Goal: Information Seeking & Learning: Check status

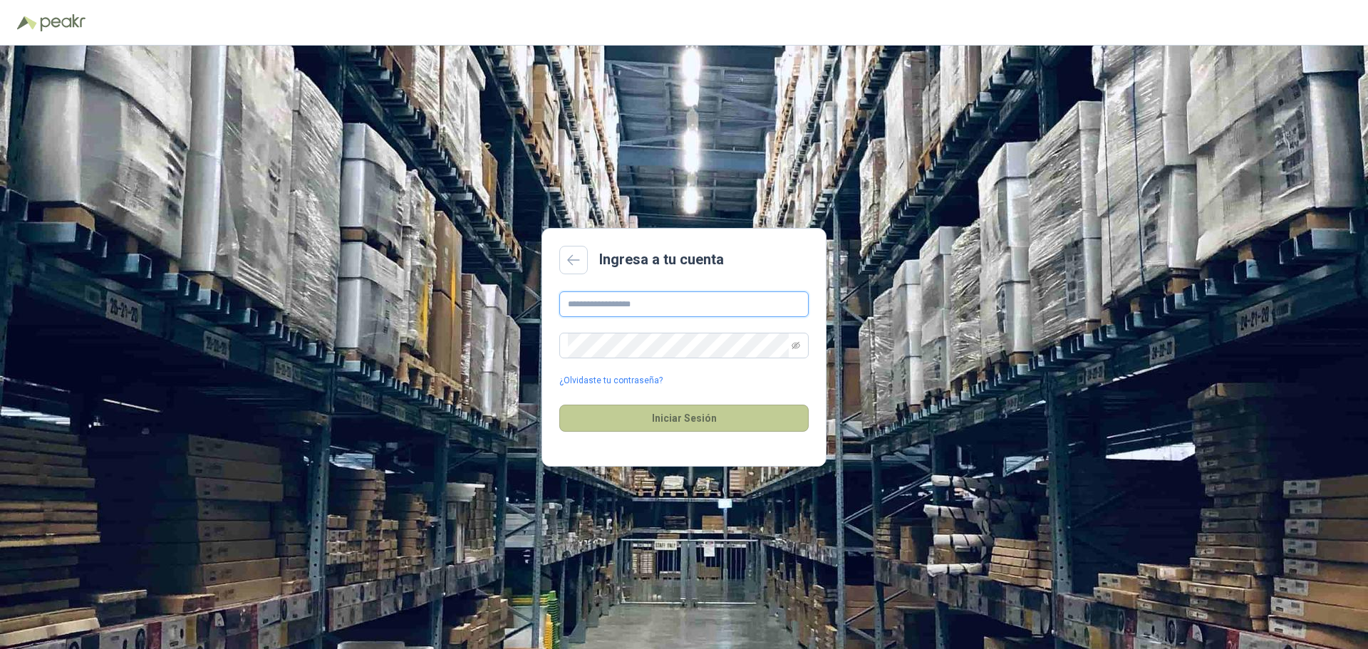
type input "**********"
click at [695, 421] on button "Iniciar Sesión" at bounding box center [683, 418] width 249 height 27
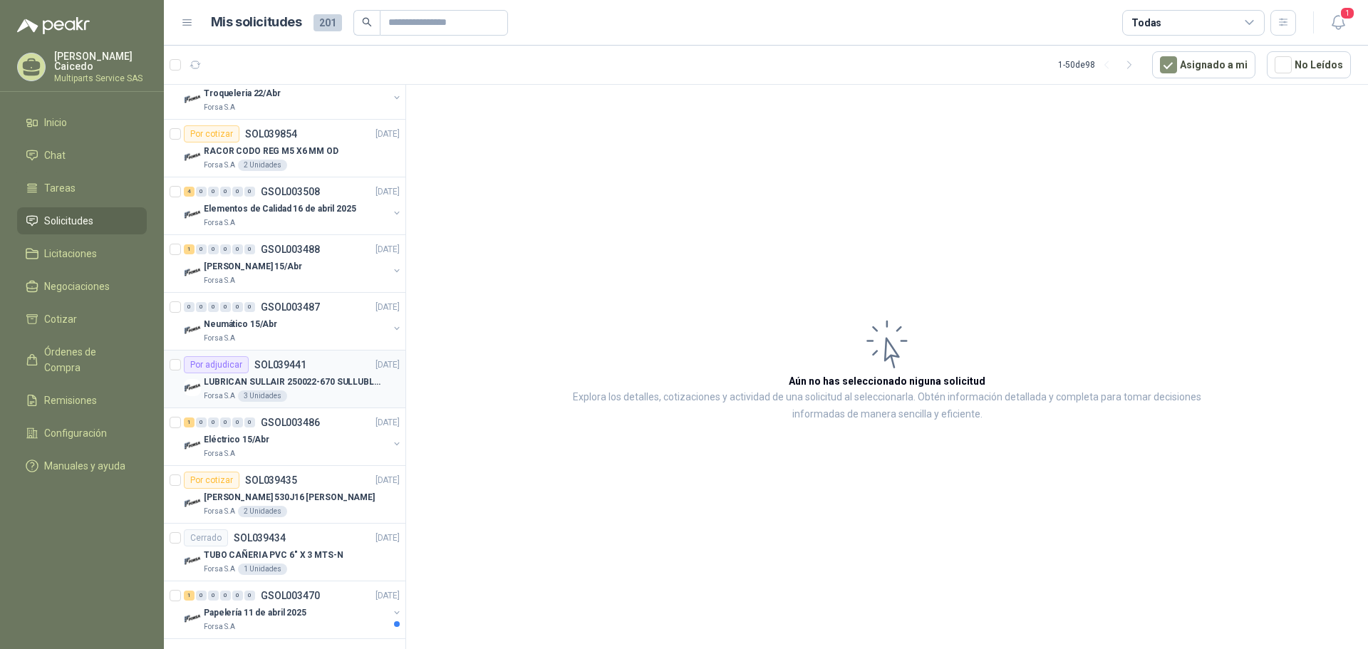
scroll to position [2477, 0]
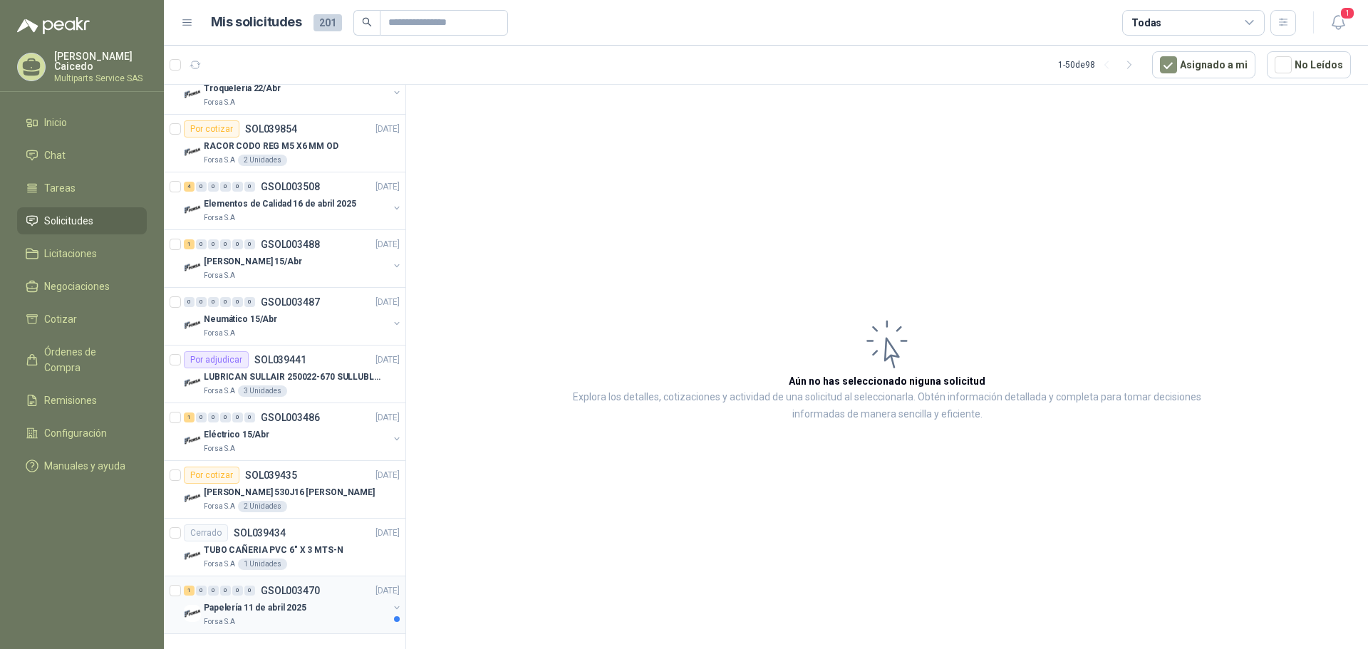
click at [312, 599] on div "Papelería 11 de abril 2025" at bounding box center [296, 607] width 184 height 17
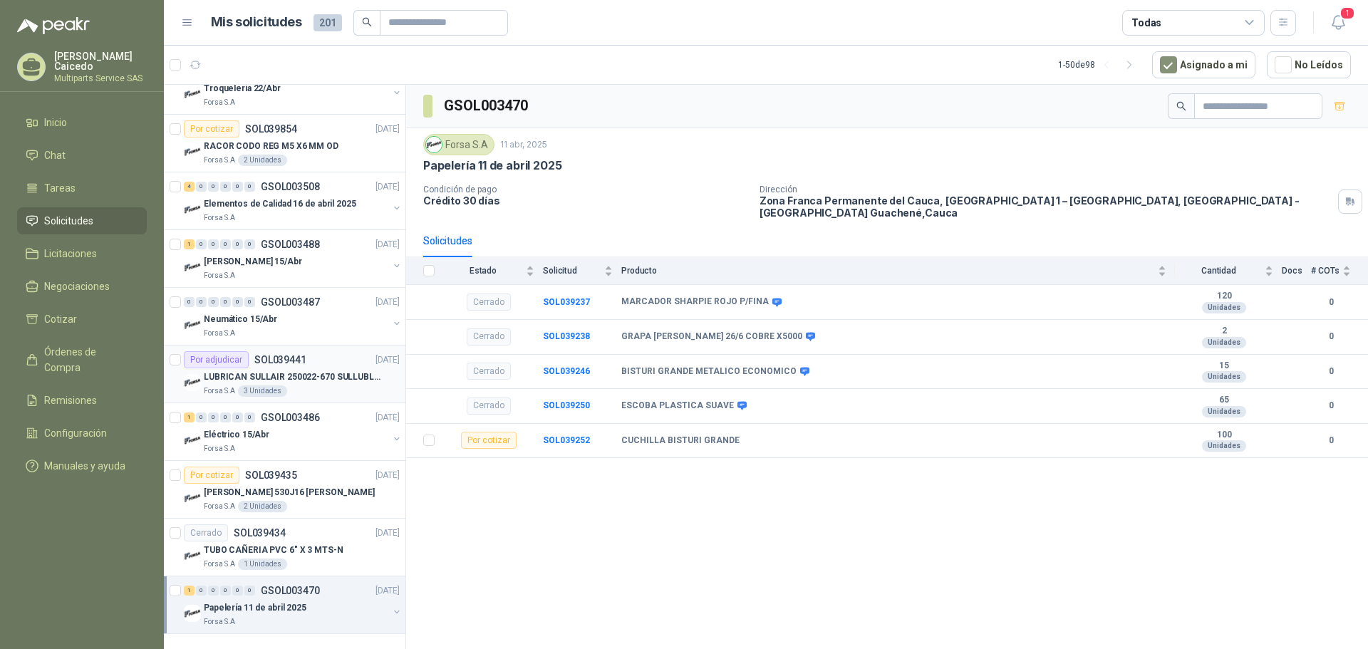
click at [322, 385] on div "Forsa S.A 3 Unidades" at bounding box center [302, 390] width 196 height 11
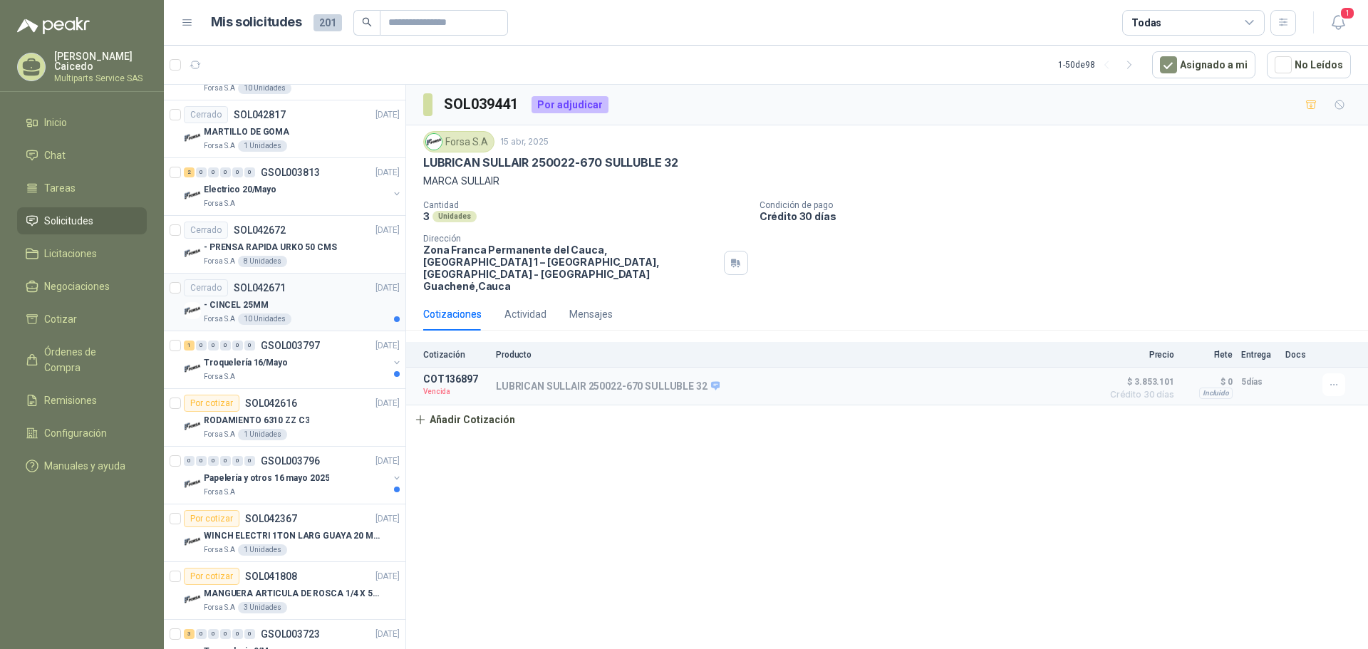
scroll to position [1338, 0]
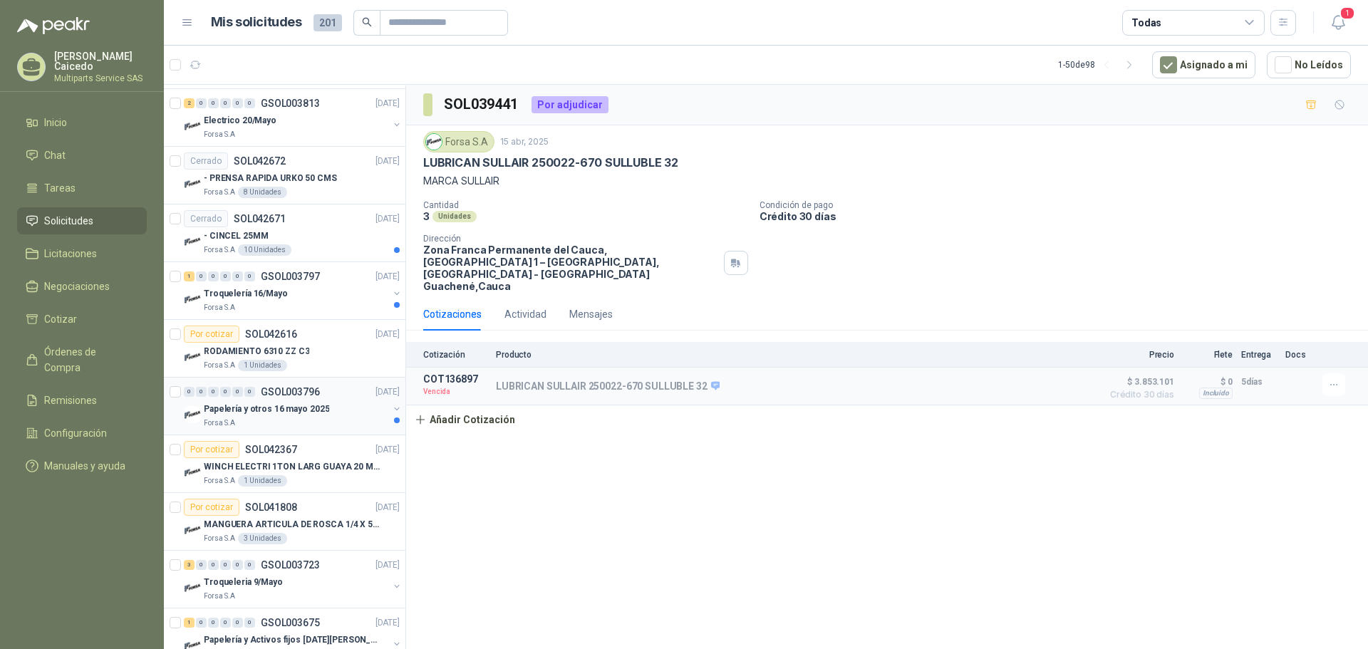
click at [284, 390] on p "GSOL003796" at bounding box center [290, 392] width 59 height 10
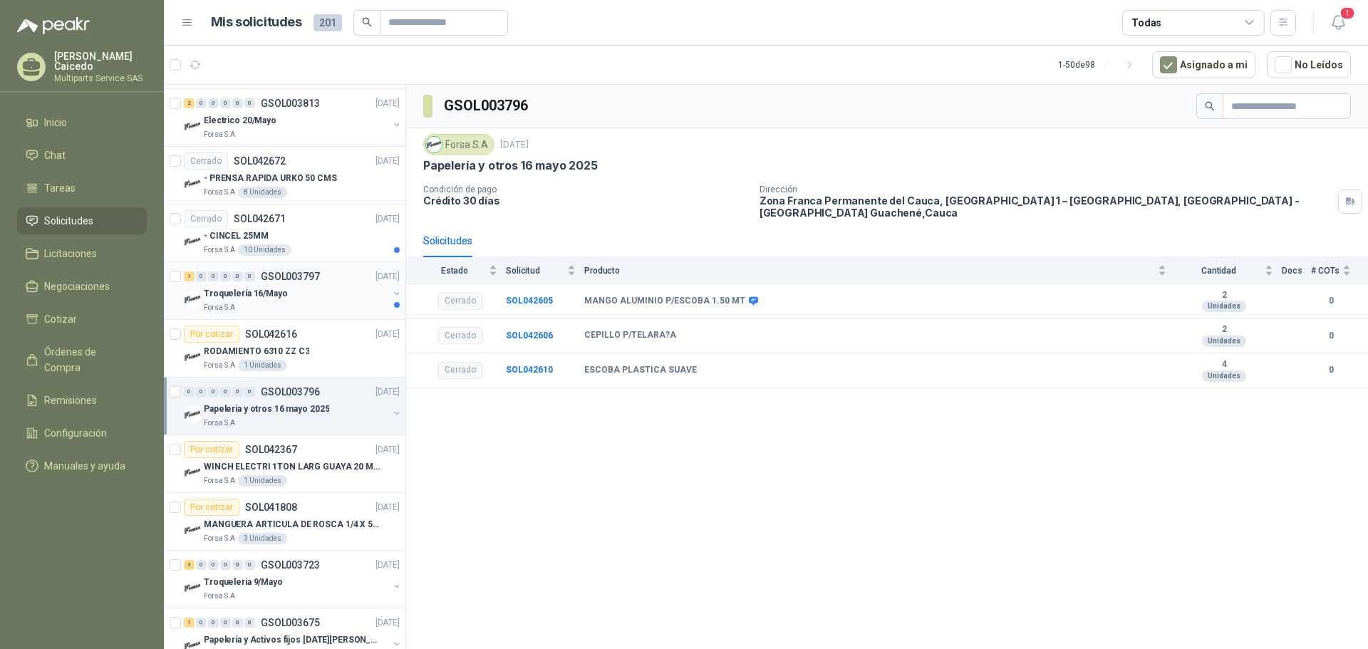
click at [305, 296] on div "Troquelería 16/Mayo" at bounding box center [296, 293] width 184 height 17
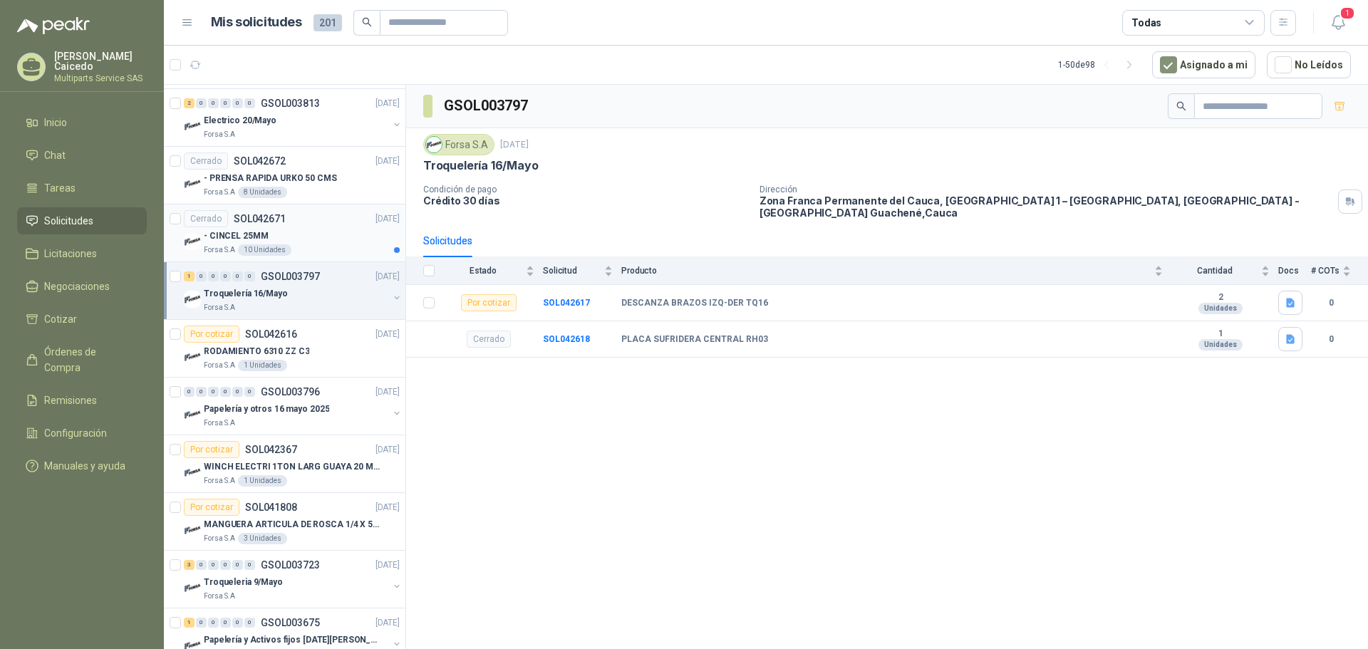
click at [334, 249] on div "Forsa S.A 10 Unidades" at bounding box center [302, 249] width 196 height 11
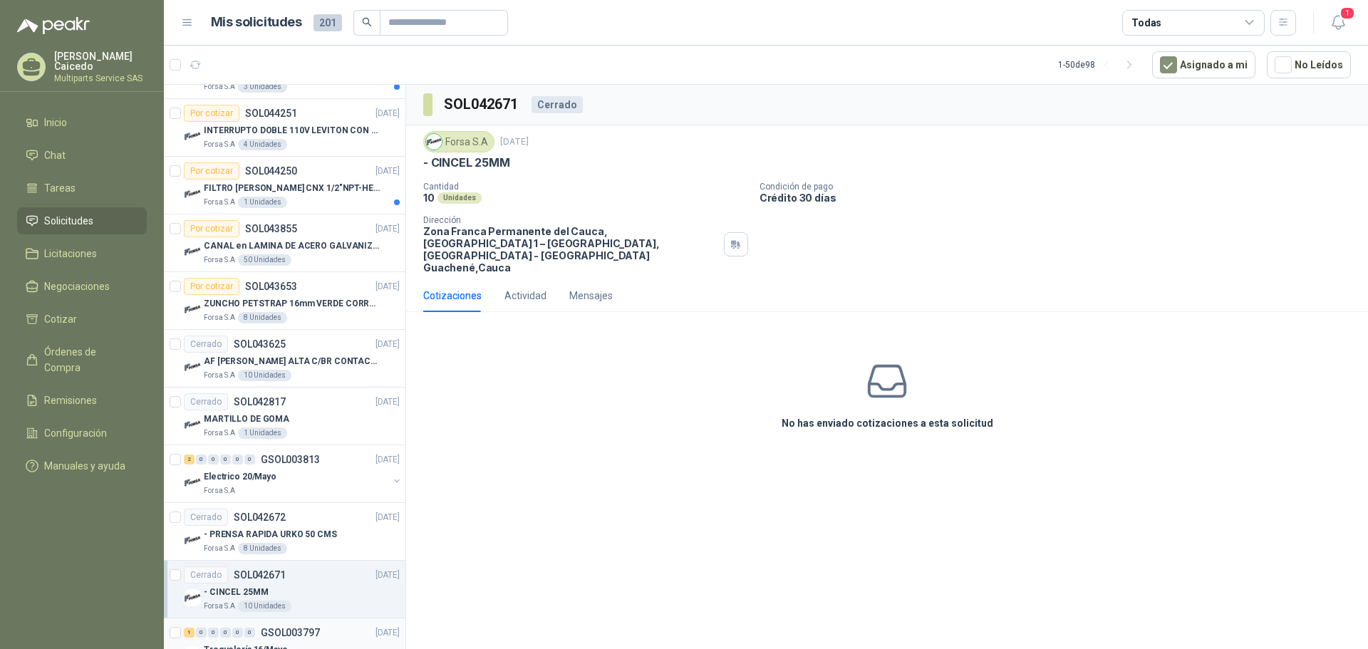
scroll to position [910, 0]
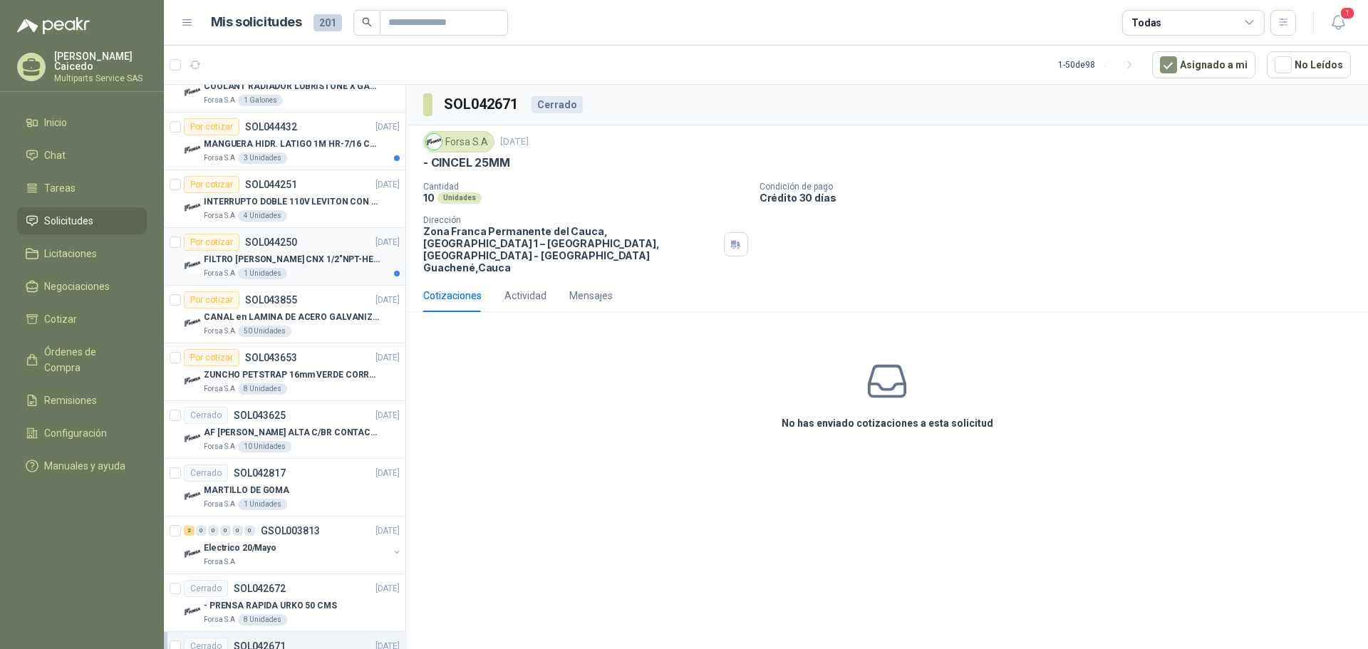
click at [318, 254] on p "FILTRO [PERSON_NAME] CNX 1/2"NPT-HEM-ACERO INOX -N" at bounding box center [292, 260] width 177 height 14
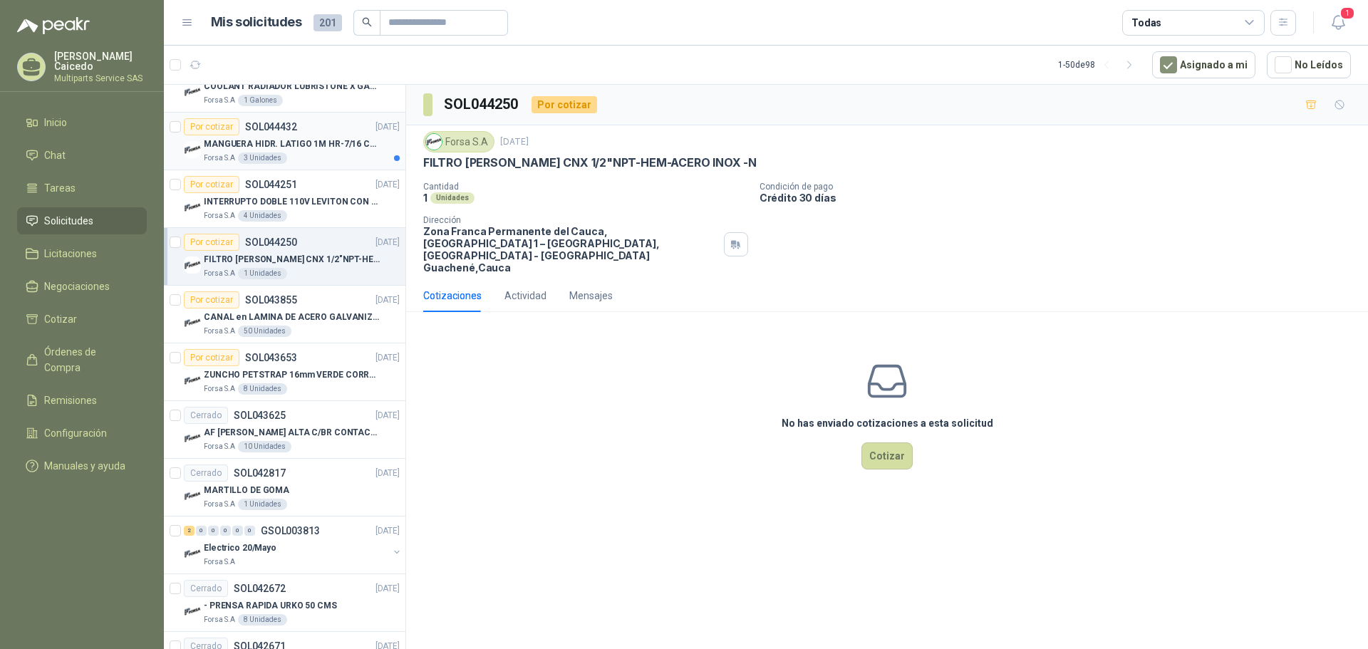
click at [326, 137] on p "MANGUERA HIDR. LATIGO 1M HR-7/16 COPAS 1" at bounding box center [292, 144] width 177 height 14
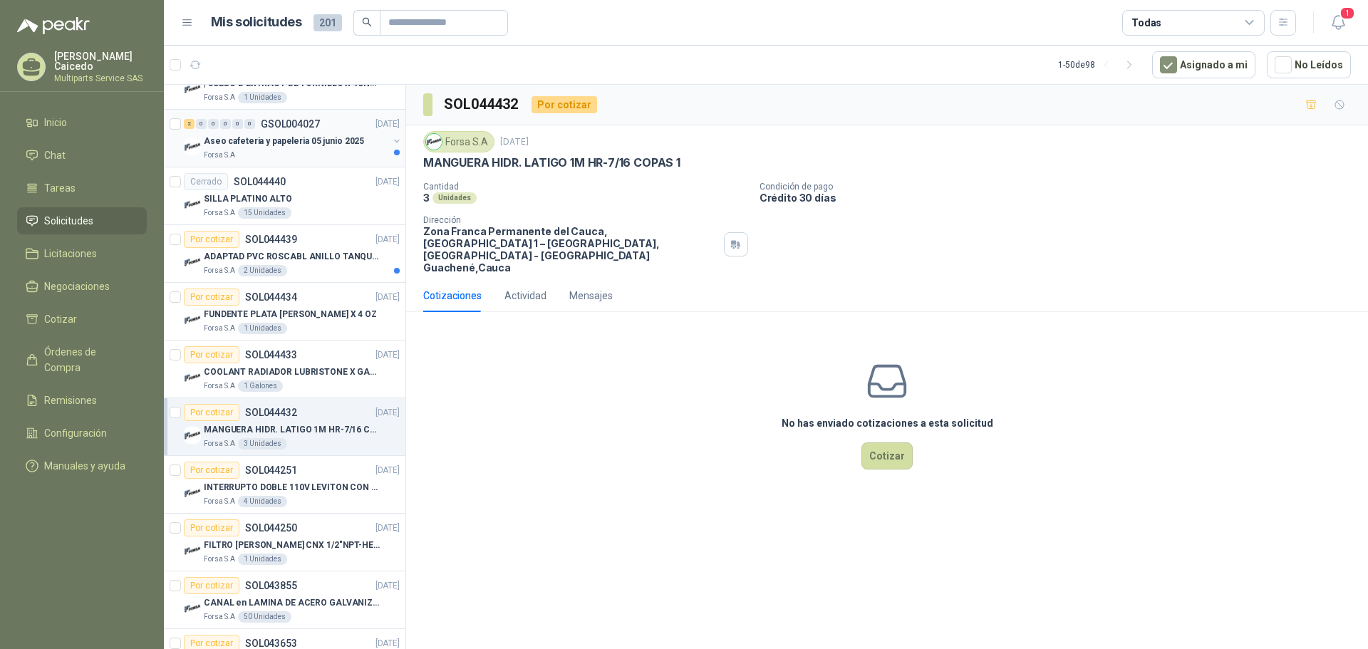
scroll to position [483, 0]
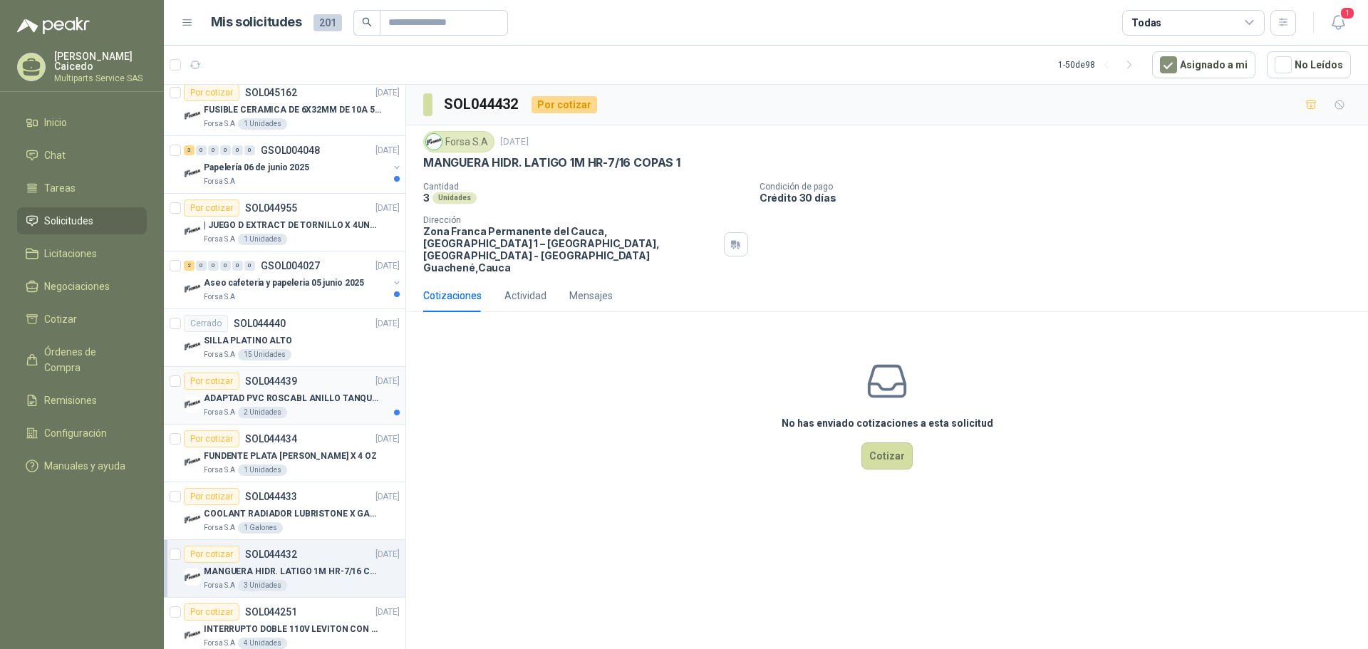
click at [320, 383] on div "Por cotizar SOL044439 [DATE]" at bounding box center [292, 381] width 216 height 17
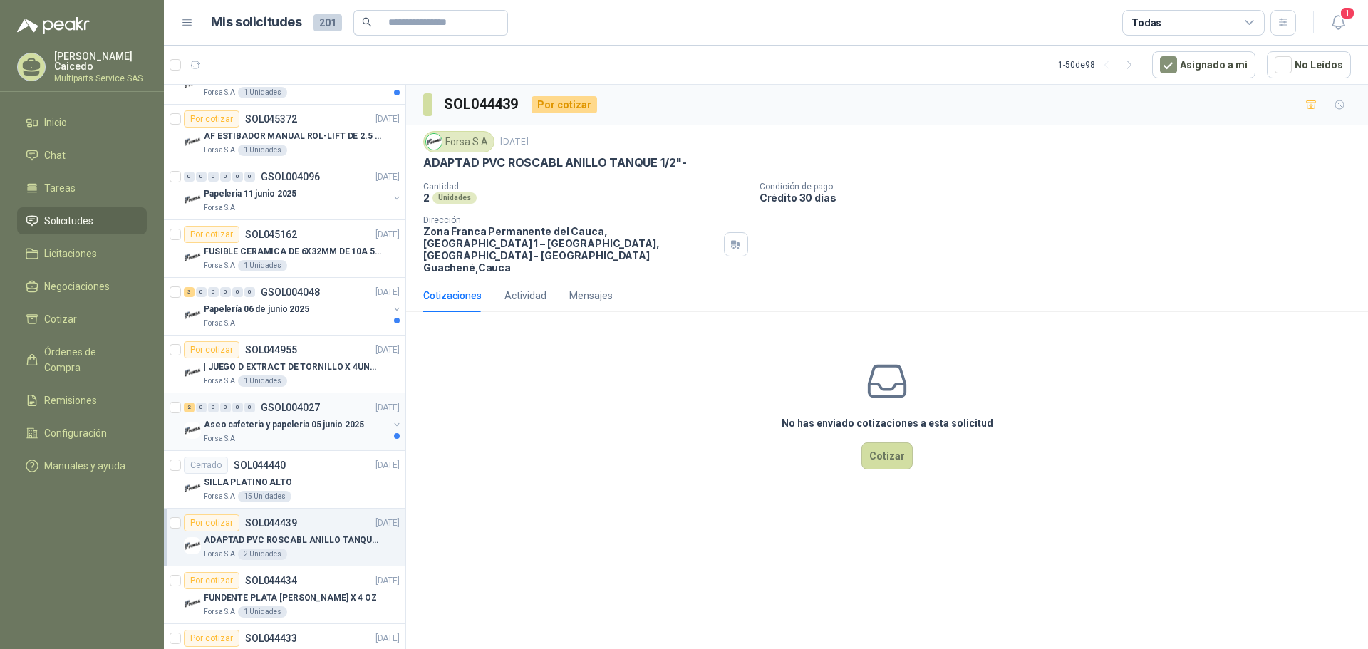
scroll to position [340, 0]
click at [311, 303] on div "Papelería 06 de junio 2025" at bounding box center [296, 309] width 184 height 17
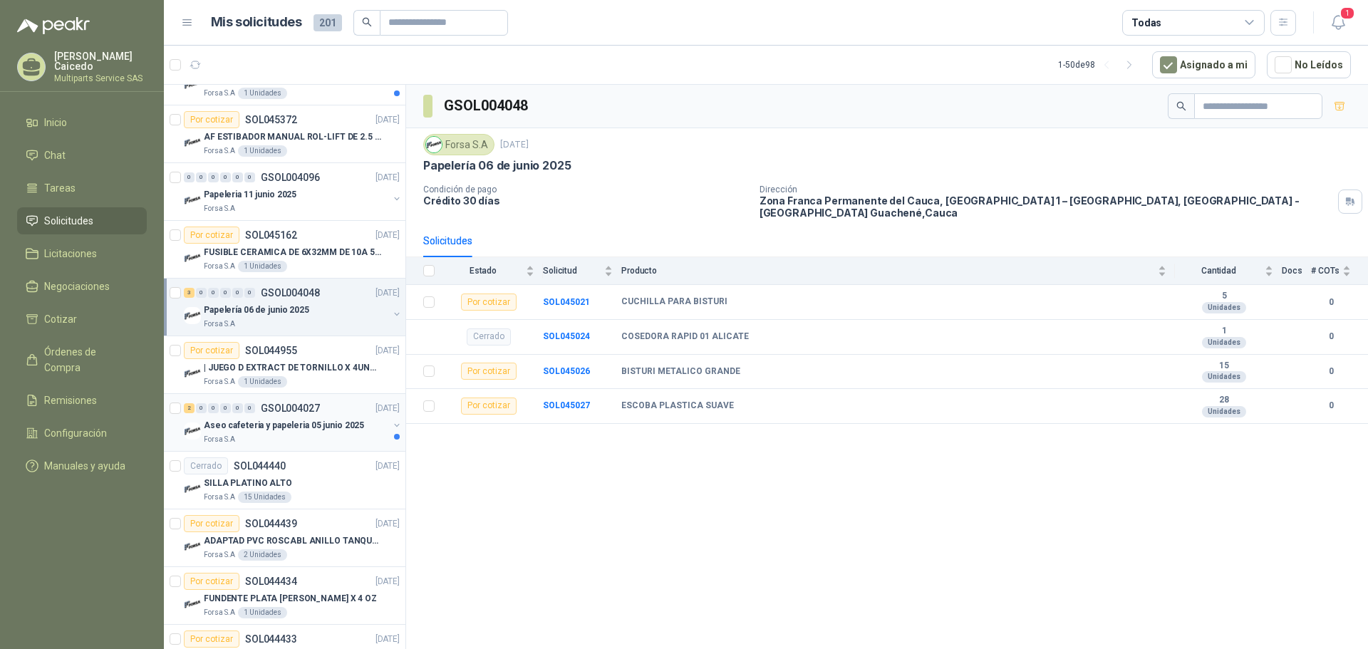
click at [338, 421] on p "Aseo cafeteria y papeleria 05 junio 2025" at bounding box center [284, 426] width 160 height 14
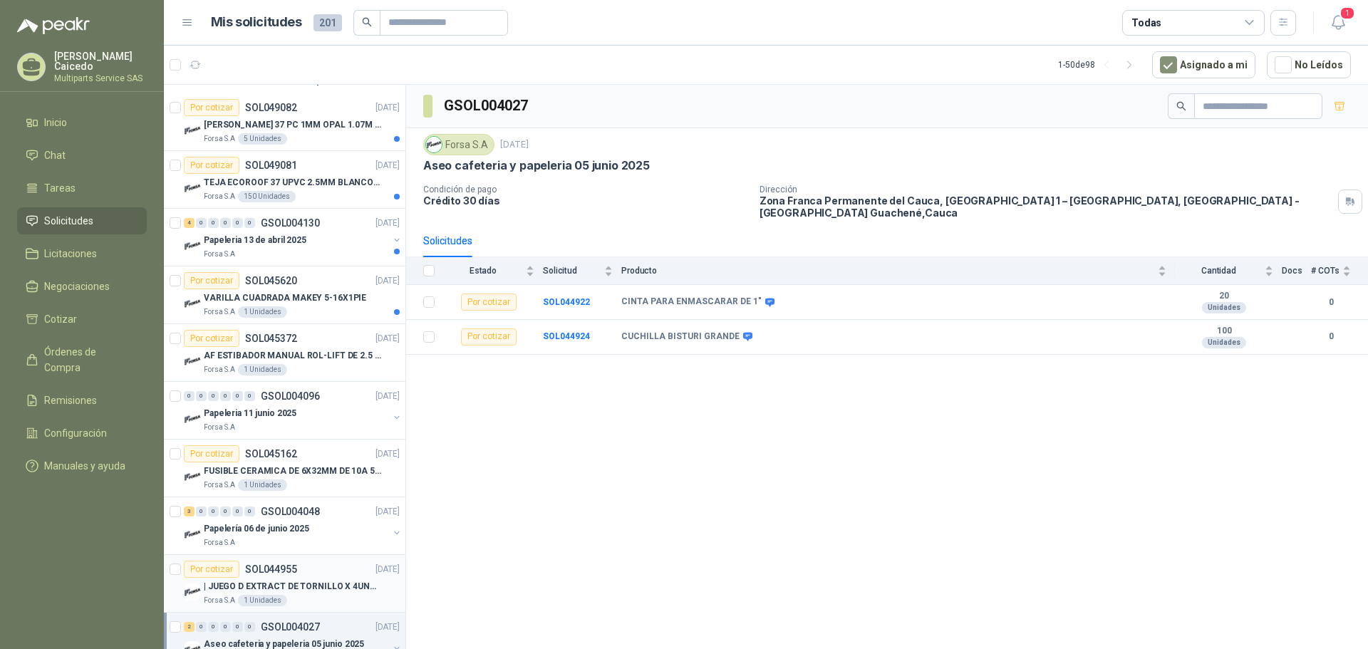
scroll to position [56, 0]
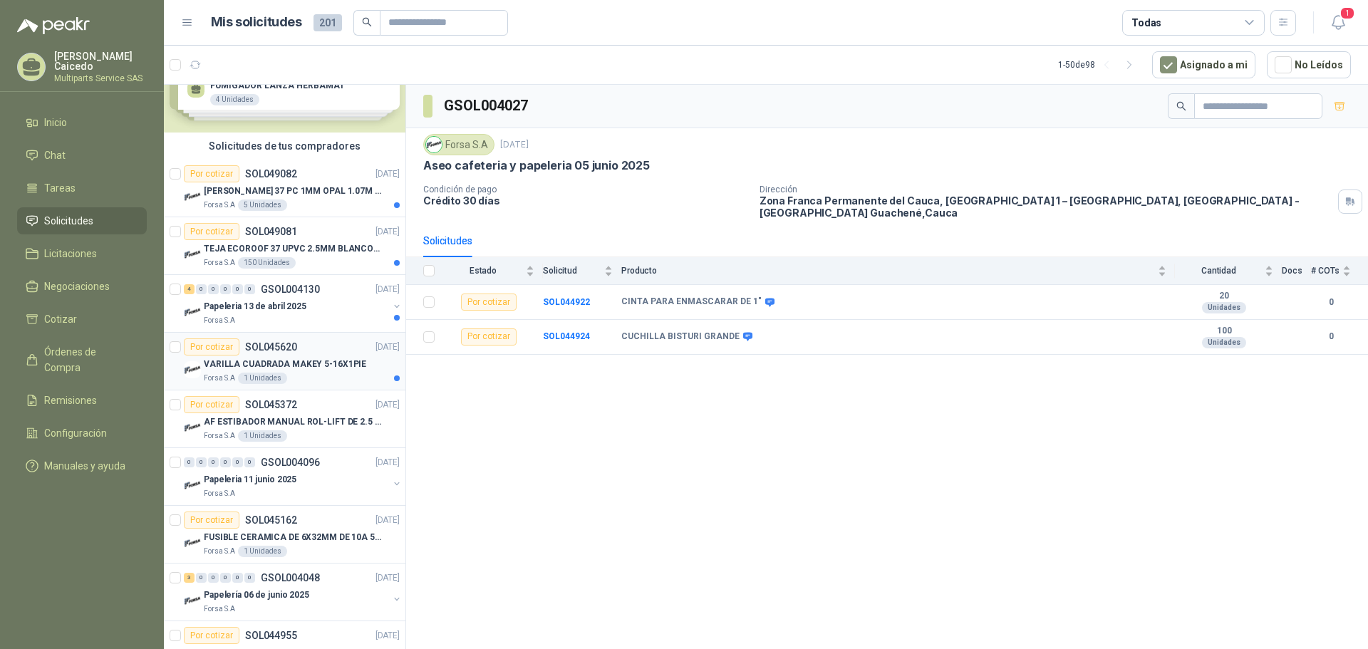
click at [346, 370] on div "VARILLA CUADRADA MAKEY 5-16X1PIE" at bounding box center [302, 363] width 196 height 17
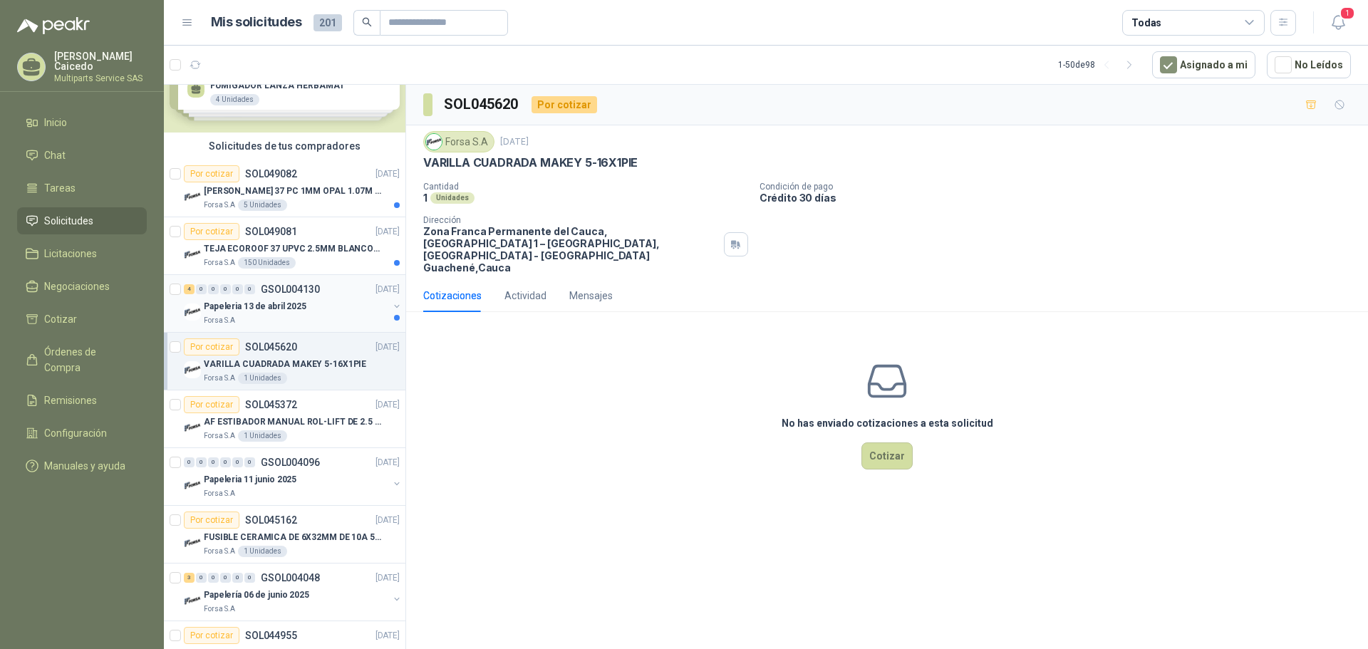
click at [336, 303] on div "Papeleria 13 de abril 2025" at bounding box center [296, 306] width 184 height 17
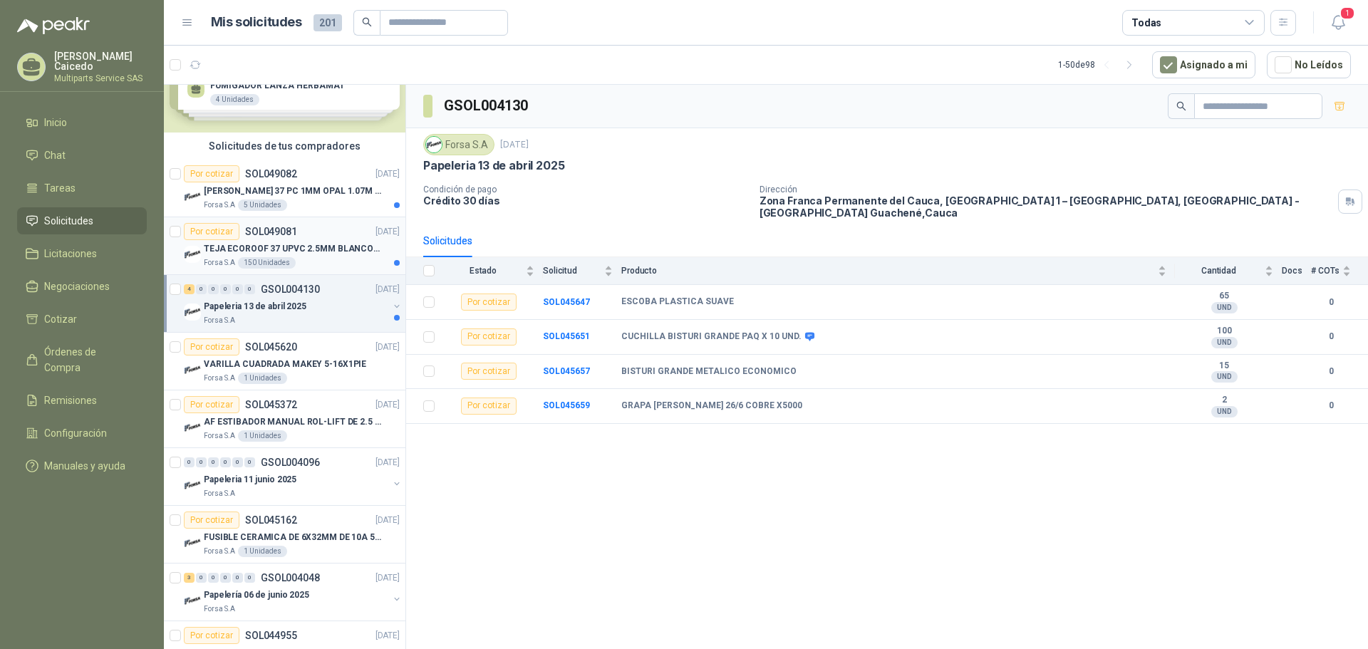
click at [336, 250] on p "TEJA ECOROOF 37 UPVC 2.5MM BLANCO Ancho: 1.07 Largo: 11.80" at bounding box center [292, 249] width 177 height 14
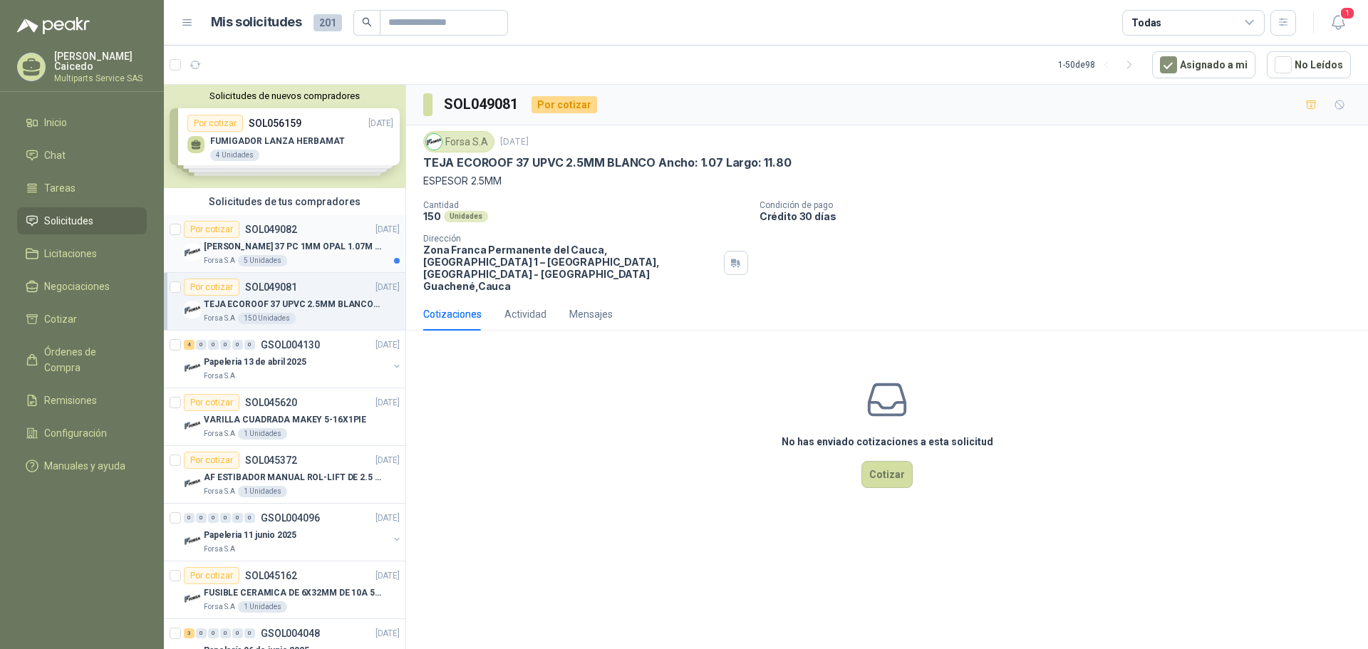
click at [318, 241] on p "[PERSON_NAME] 37 PC 1MM OPAL 1.07M X 11.80M BTR" at bounding box center [292, 247] width 177 height 14
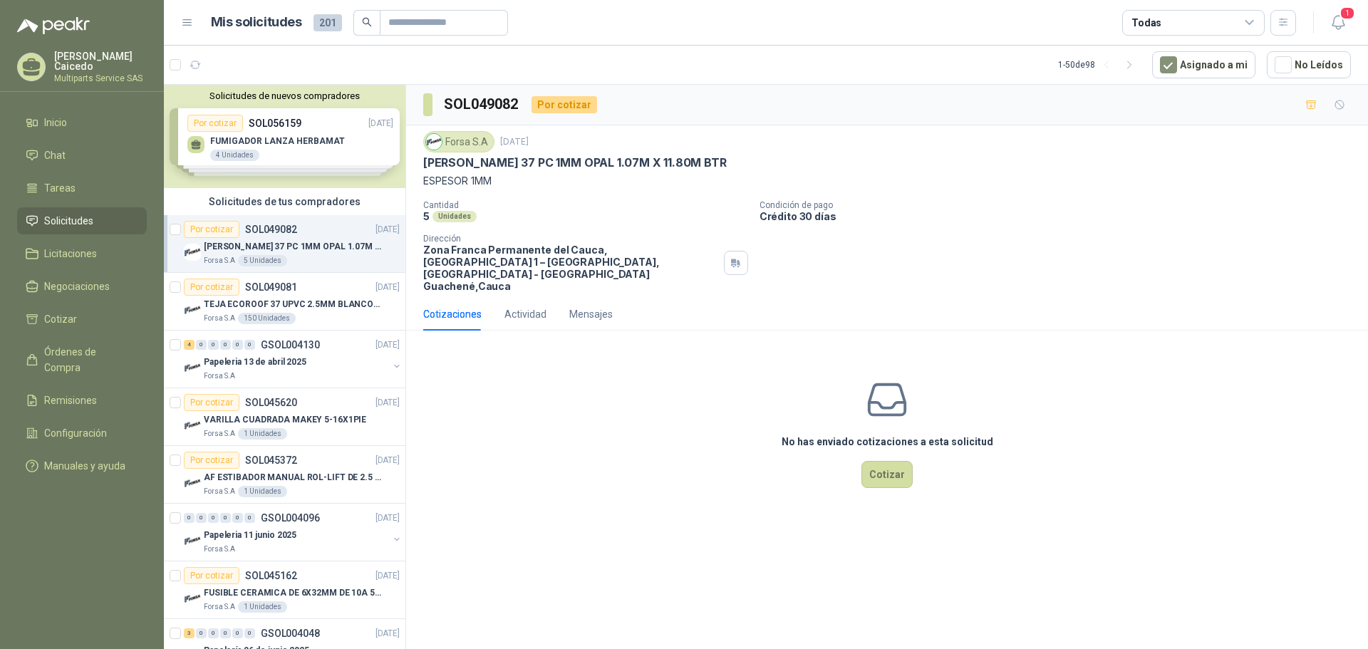
click at [325, 131] on div "Solicitudes de nuevos compradores Por cotizar SOL056159 [DATE] FUMIGADOR LANZA …" at bounding box center [284, 136] width 241 height 103
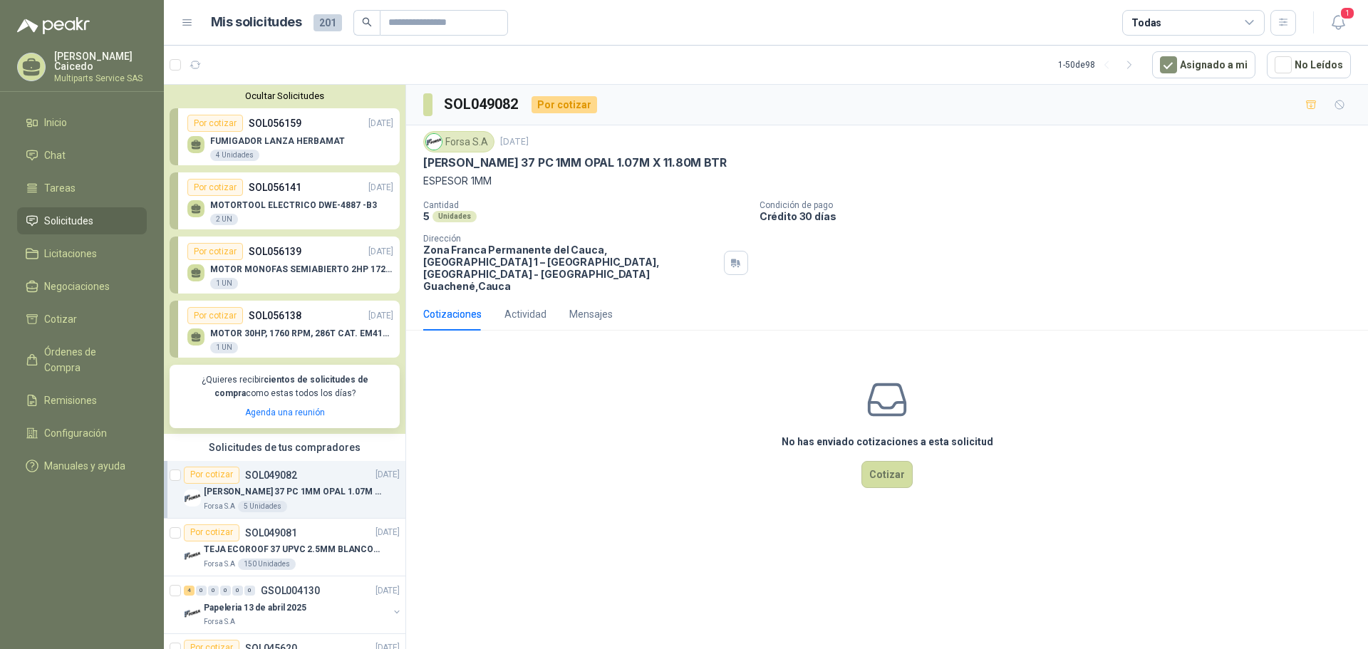
click at [298, 205] on p "MOTORTOOL ELECTRICO DWE-4887 -B3" at bounding box center [293, 205] width 167 height 10
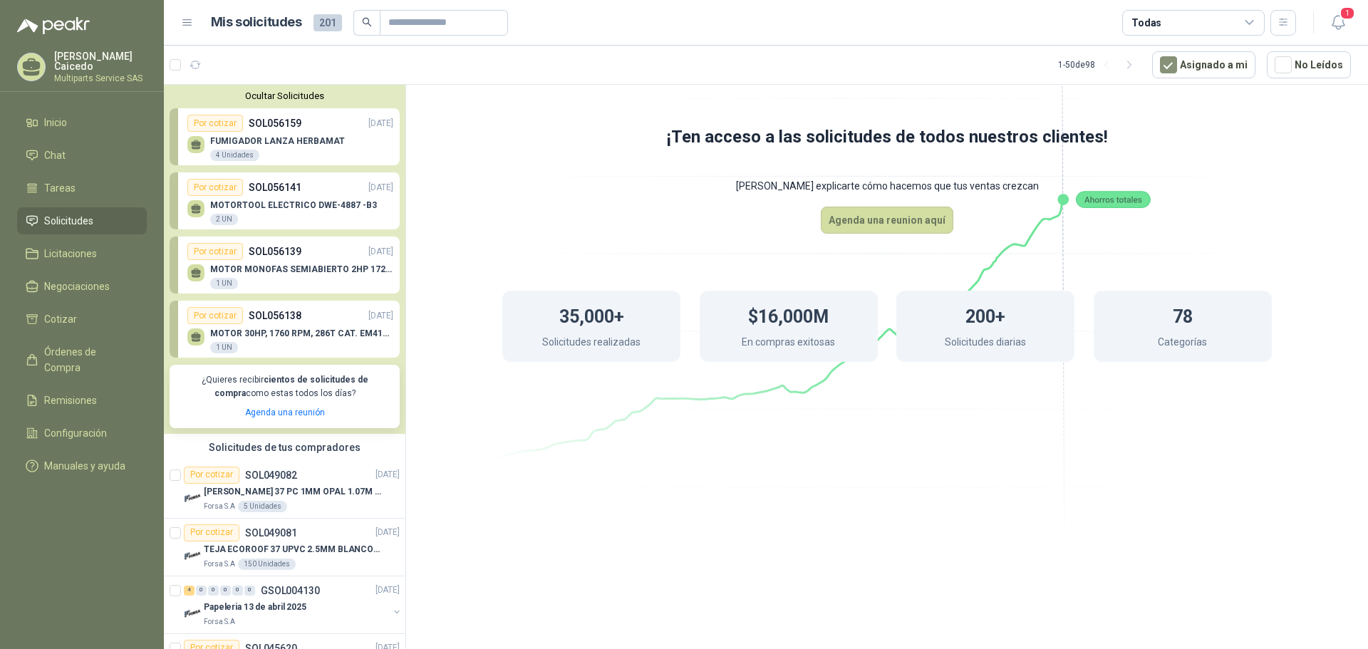
click at [335, 330] on p "MOTOR 30HP, 1760 RPM, 286T CAT. EM4104T" at bounding box center [301, 333] width 183 height 10
click at [423, 265] on div "¡Ten acceso a las solicitudes de todos nuestros clientes! Dejanos explicarte có…" at bounding box center [887, 271] width 962 height 373
click at [1340, 19] on span "1" at bounding box center [1347, 13] width 16 height 14
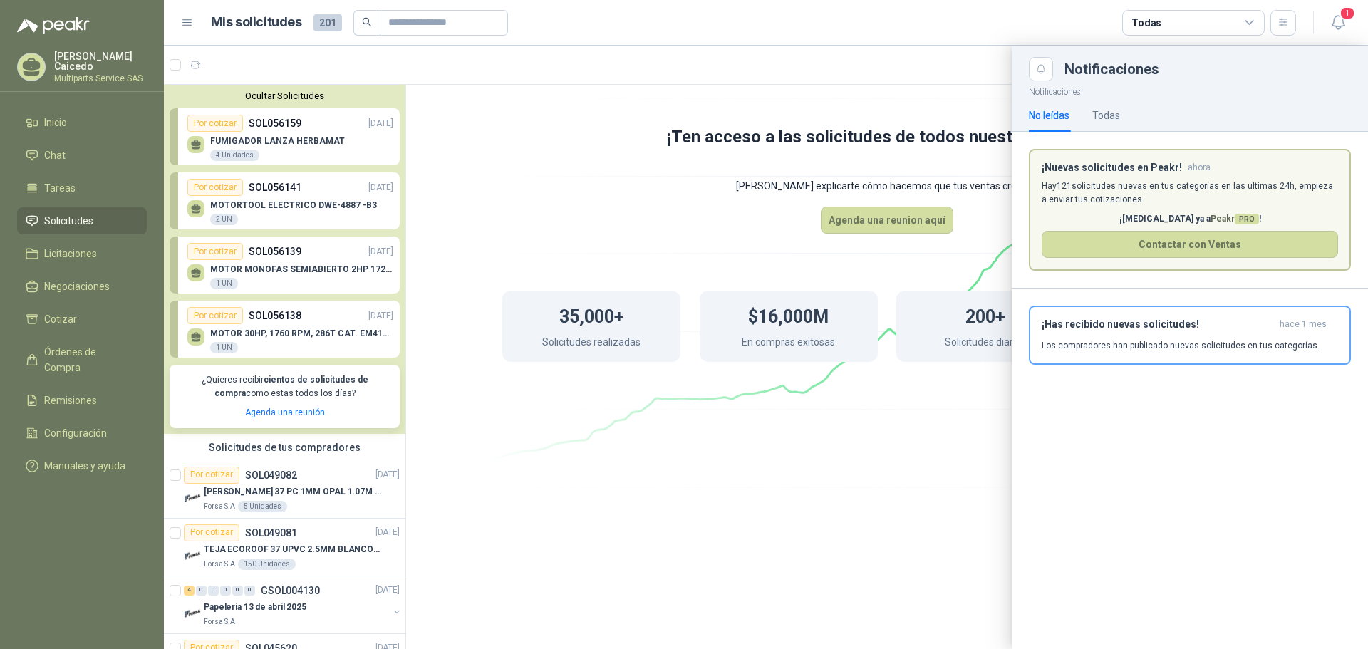
click at [943, 438] on div at bounding box center [766, 347] width 1204 height 603
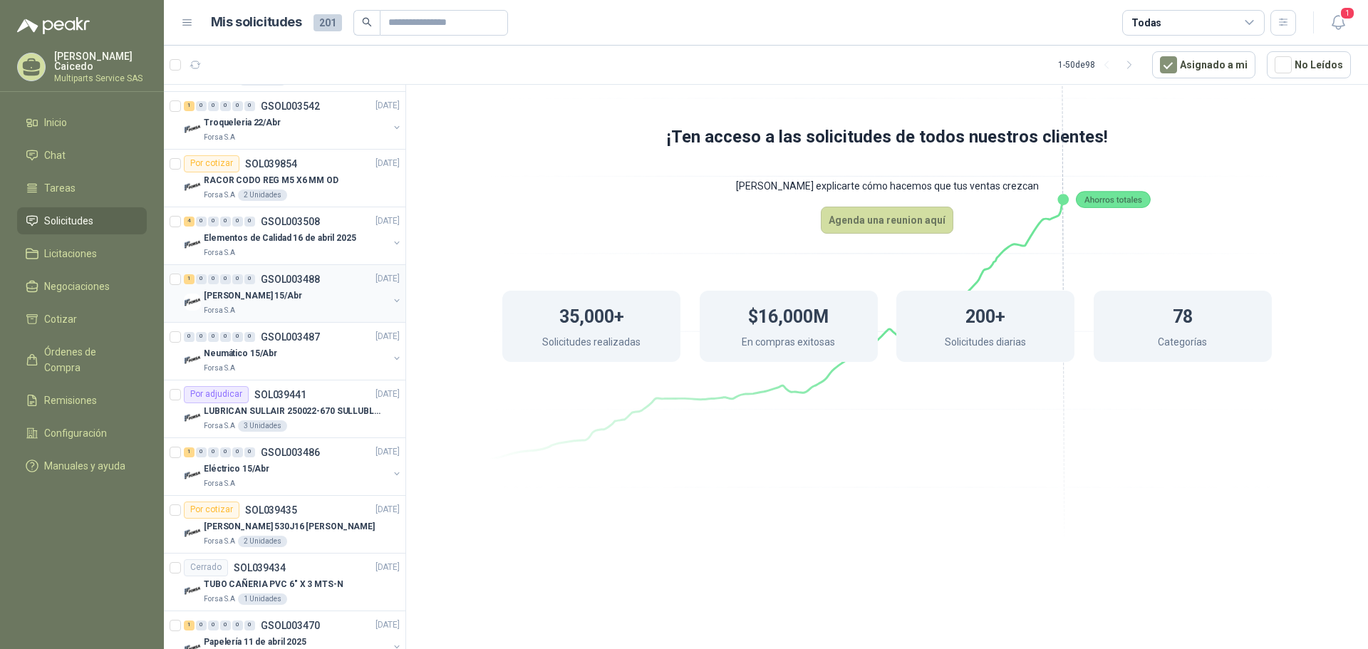
scroll to position [2653, 0]
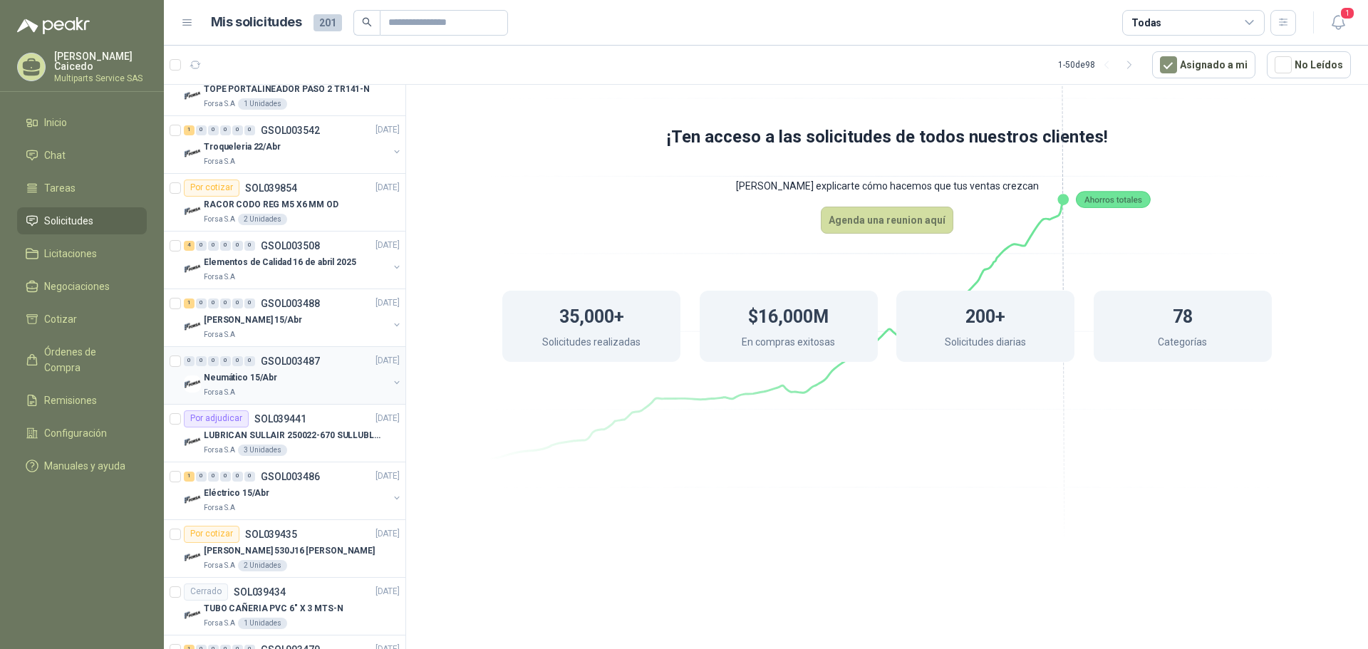
click at [317, 397] on div "Forsa S.A" at bounding box center [296, 392] width 184 height 11
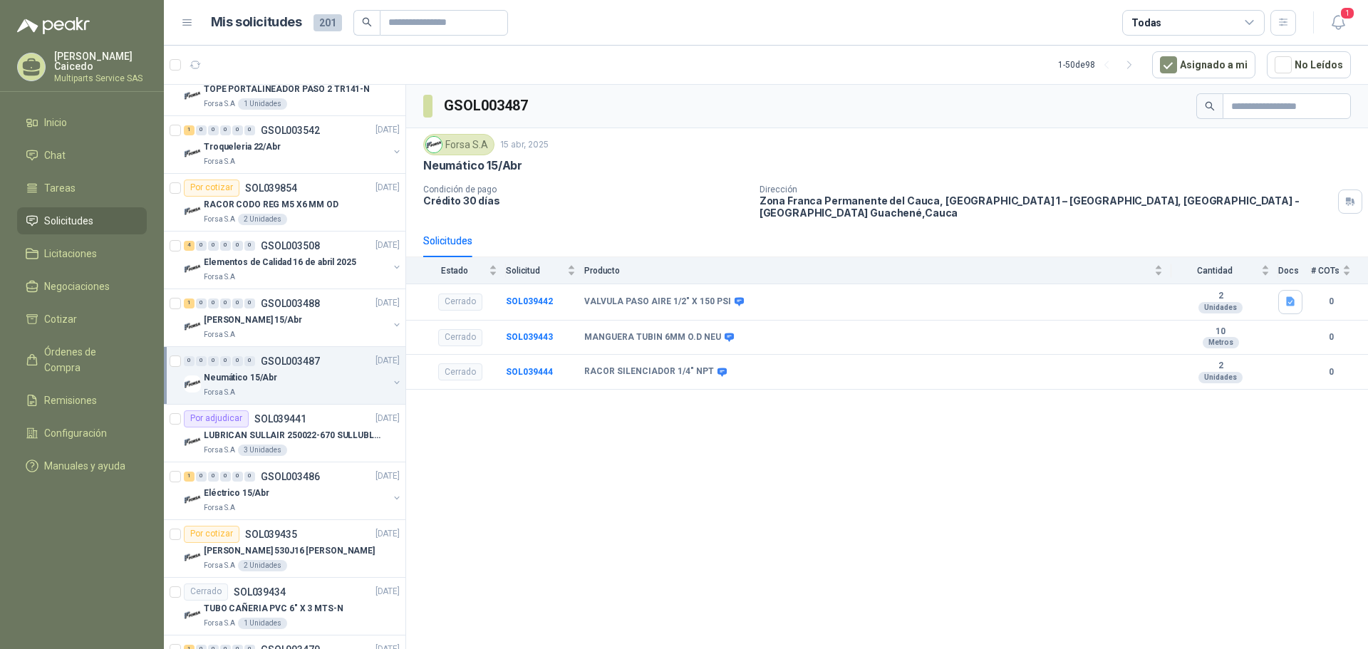
click at [80, 220] on span "Solicitudes" at bounding box center [68, 221] width 49 height 16
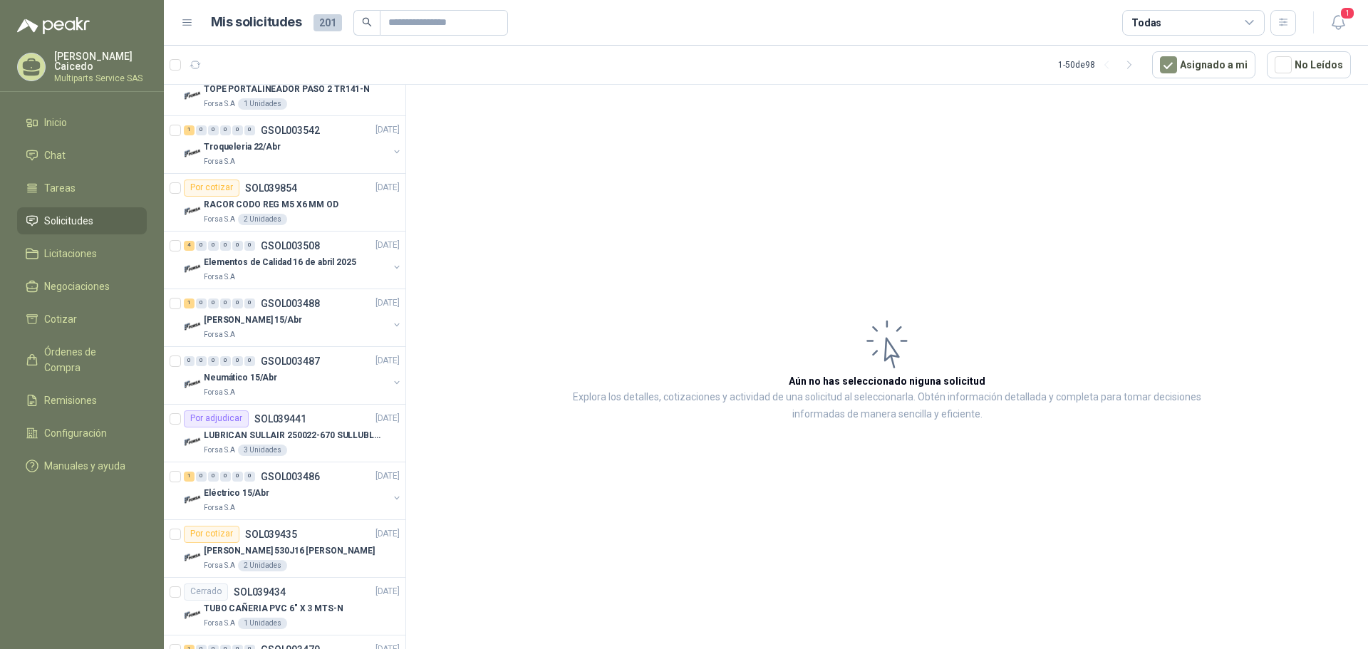
drag, startPoint x: 93, startPoint y: 368, endPoint x: 95, endPoint y: 357, distance: 10.9
click at [93, 367] on ul "Inicio Chat Tareas Solicitudes Licitaciones Negociaciones Cotizar Órdenes de Co…" at bounding box center [82, 297] width 164 height 376
click at [97, 353] on span "Órdenes de Compra" at bounding box center [88, 359] width 89 height 31
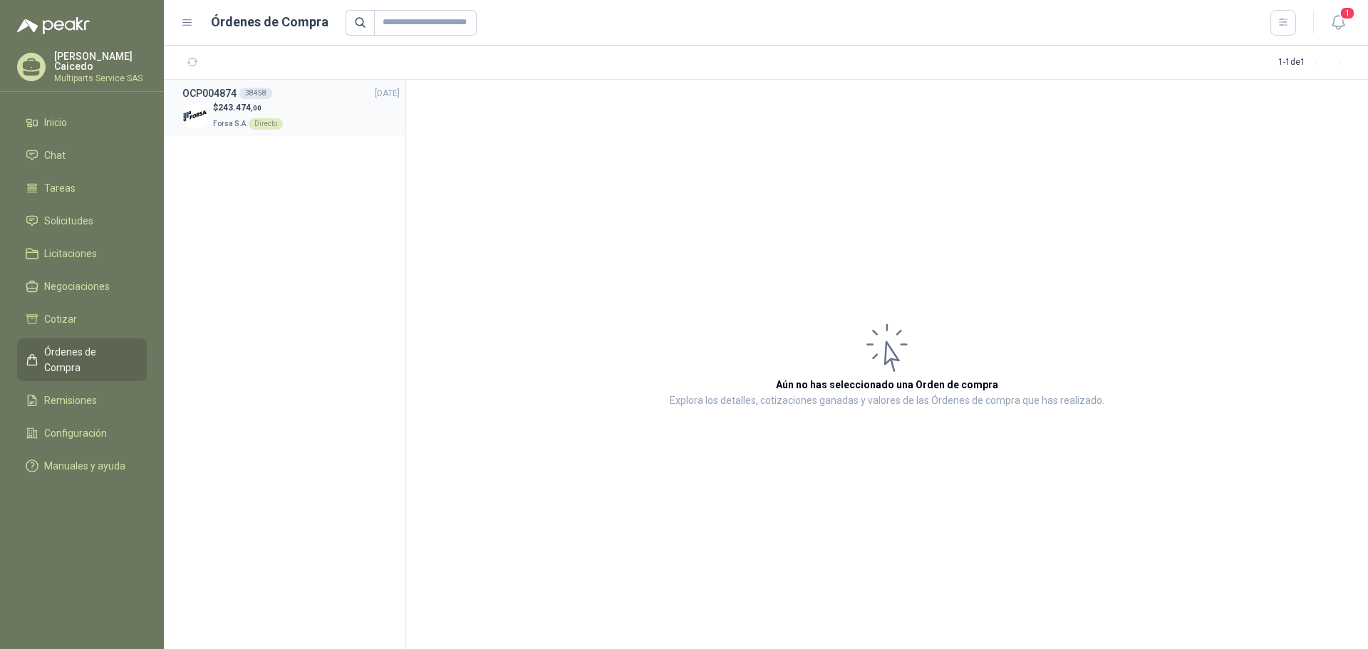
click at [318, 105] on div "$ 243.474 ,00 Forsa S.A Directo" at bounding box center [290, 115] width 217 height 29
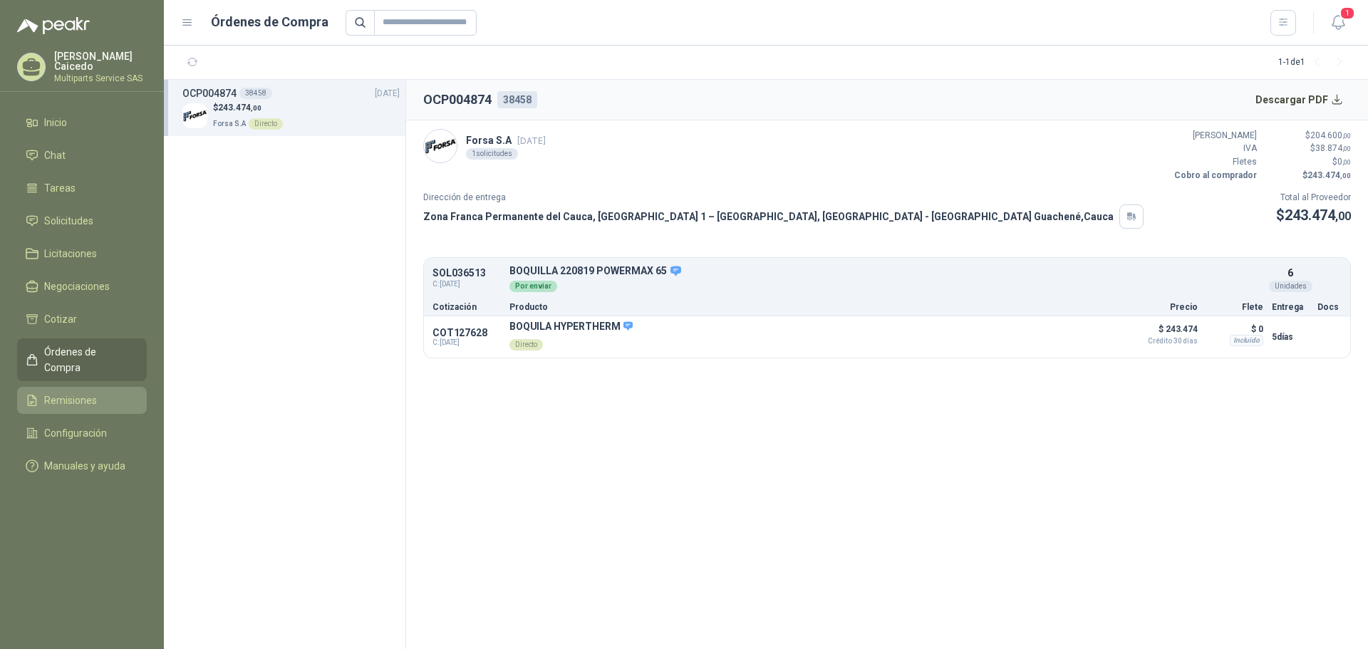
click at [109, 387] on link "Remisiones" at bounding box center [82, 400] width 130 height 27
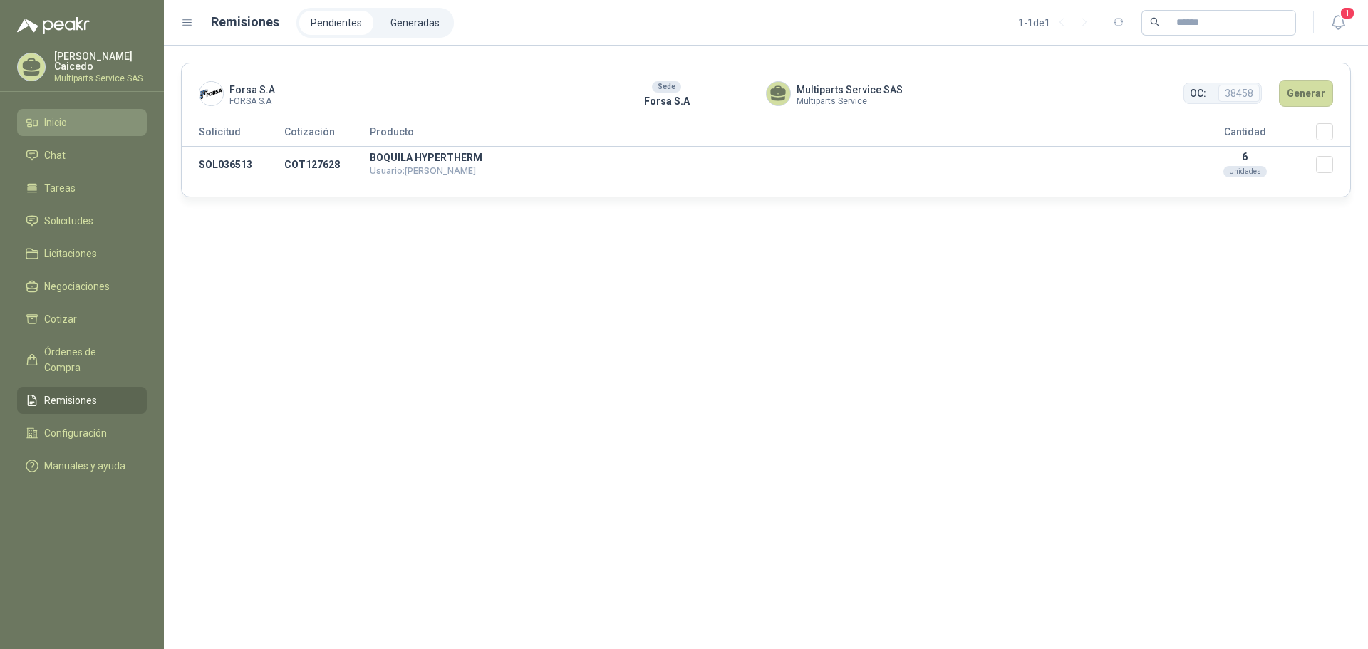
click at [69, 115] on li "Inicio" at bounding box center [82, 123] width 113 height 16
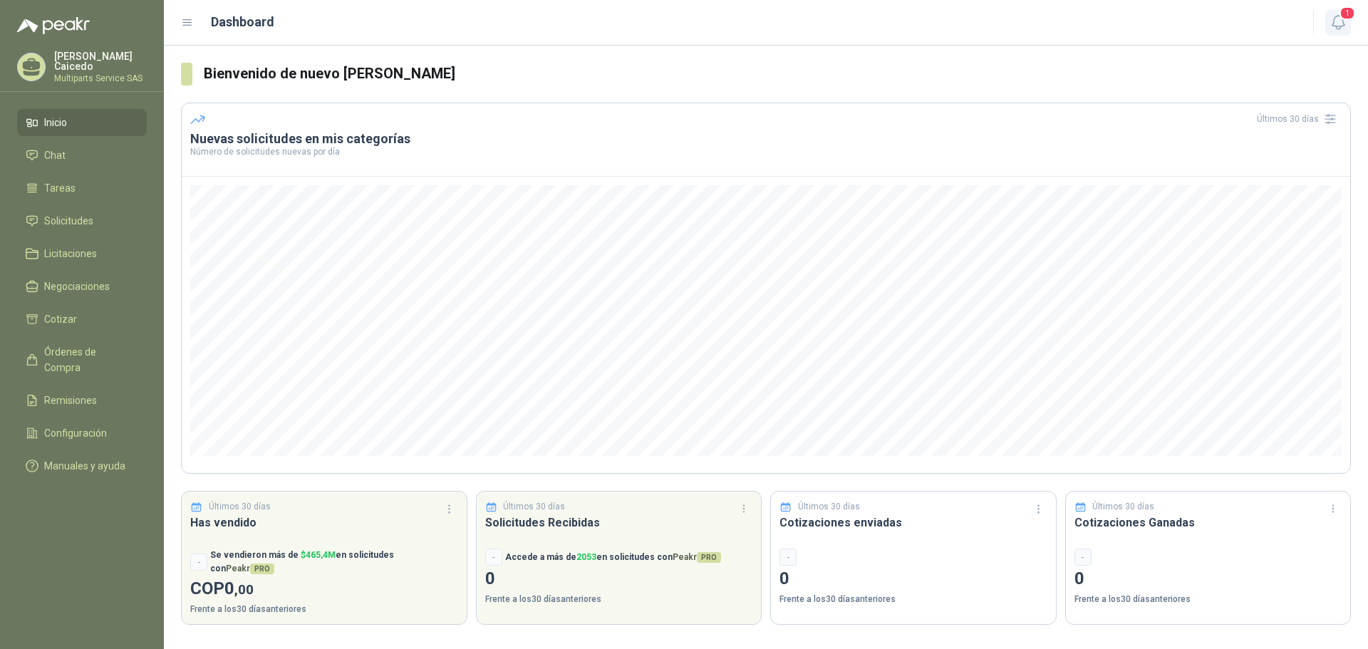
click at [1344, 22] on icon "button" at bounding box center [1338, 23] width 18 height 18
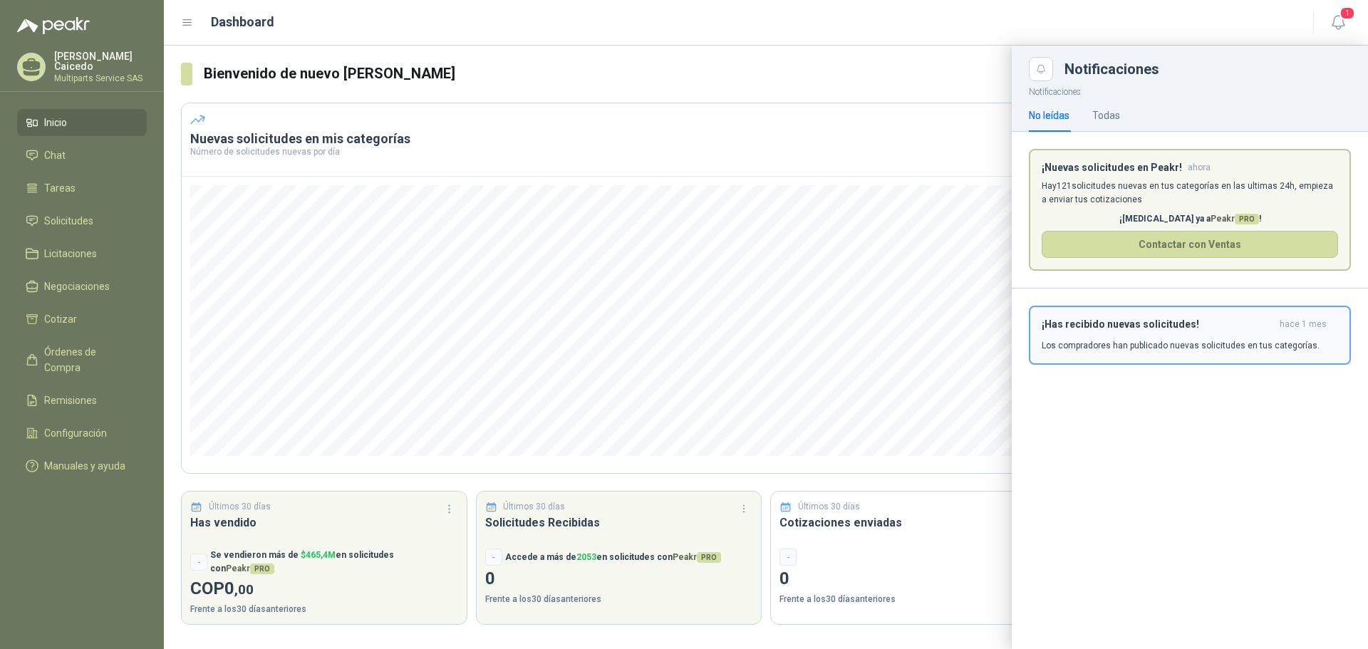
click at [1206, 332] on div "¡Has recibido nuevas solicitudes! [DATE] Los compradores han publicado nuevas s…" at bounding box center [1189, 334] width 296 height 33
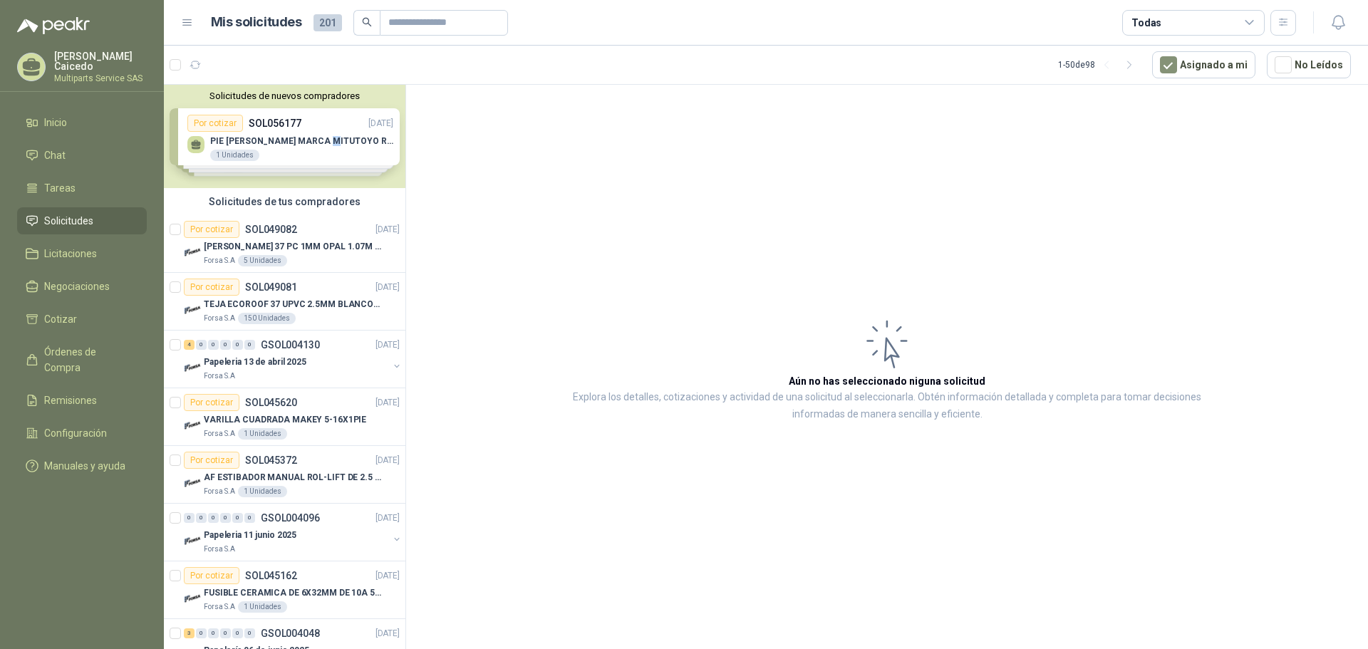
click at [328, 144] on div "Solicitudes de nuevos compradores Por cotizar SOL056177 [DATE] PIE [PERSON_NAME…" at bounding box center [284, 136] width 241 height 103
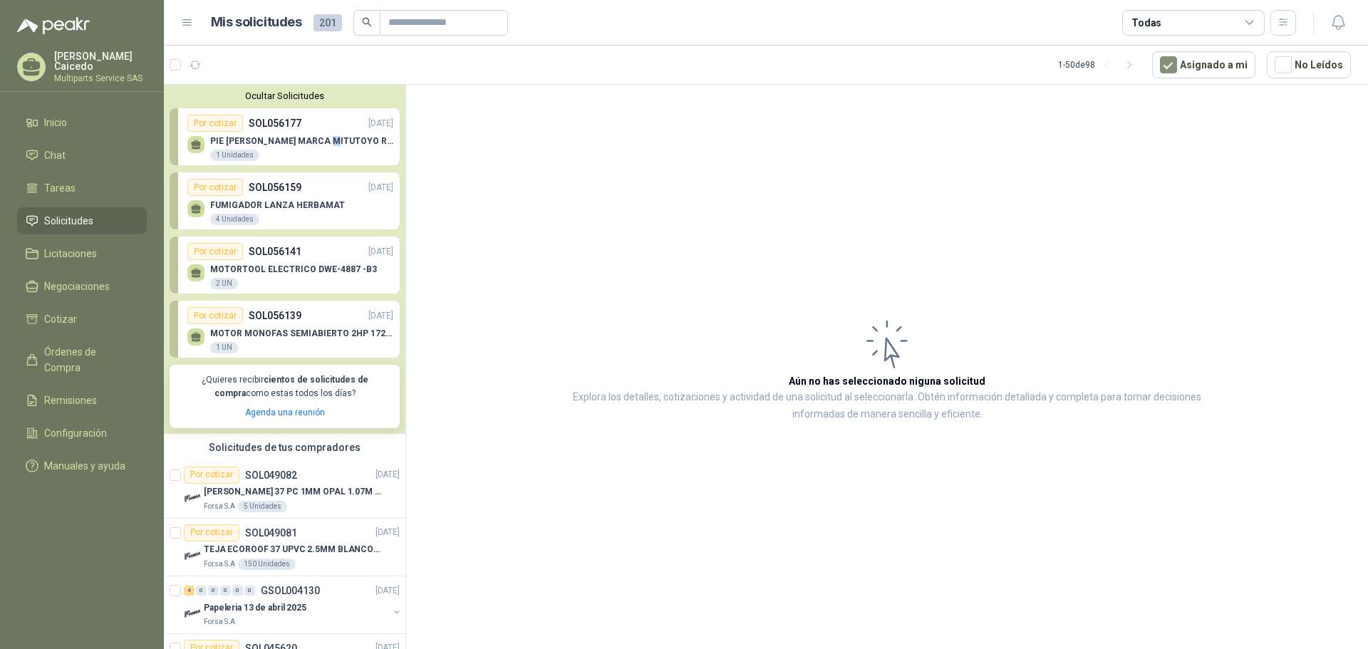
click at [328, 144] on p "PIE [PERSON_NAME] MARCA MITUTOYO REF [PHONE_NUMBER]" at bounding box center [301, 141] width 183 height 10
